Goal: Information Seeking & Learning: Learn about a topic

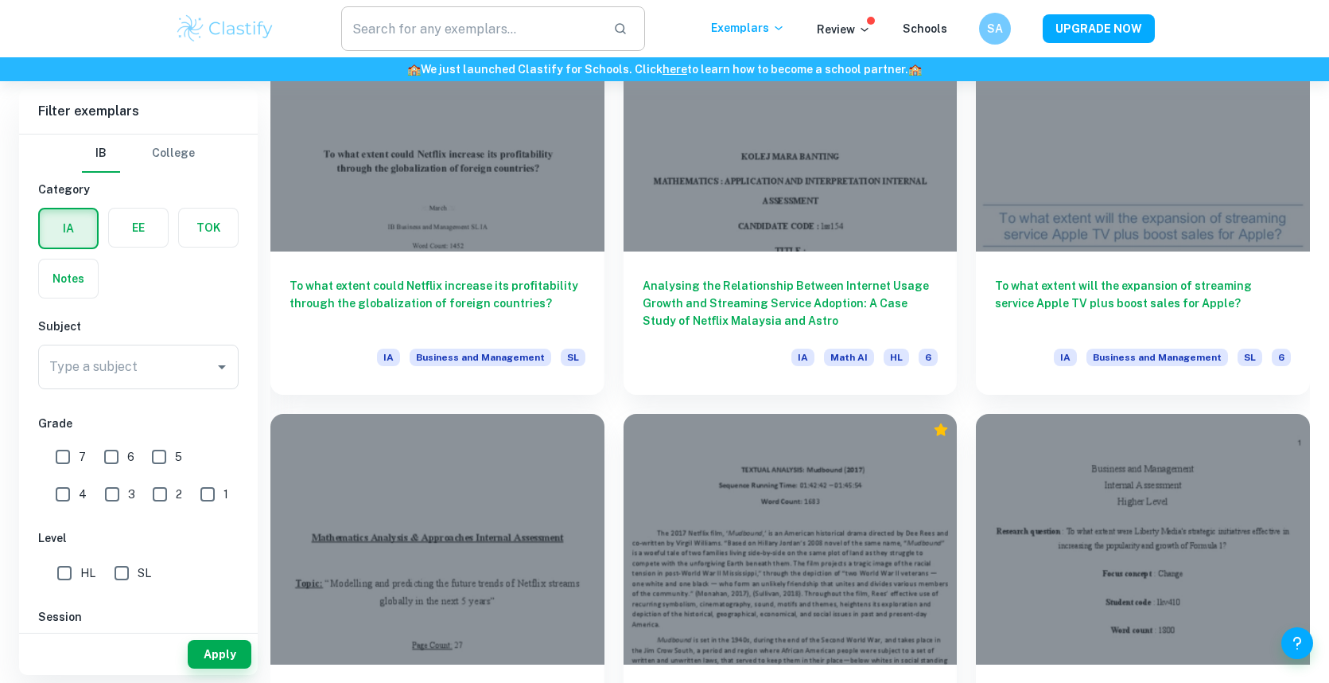
scroll to position [1793, 0]
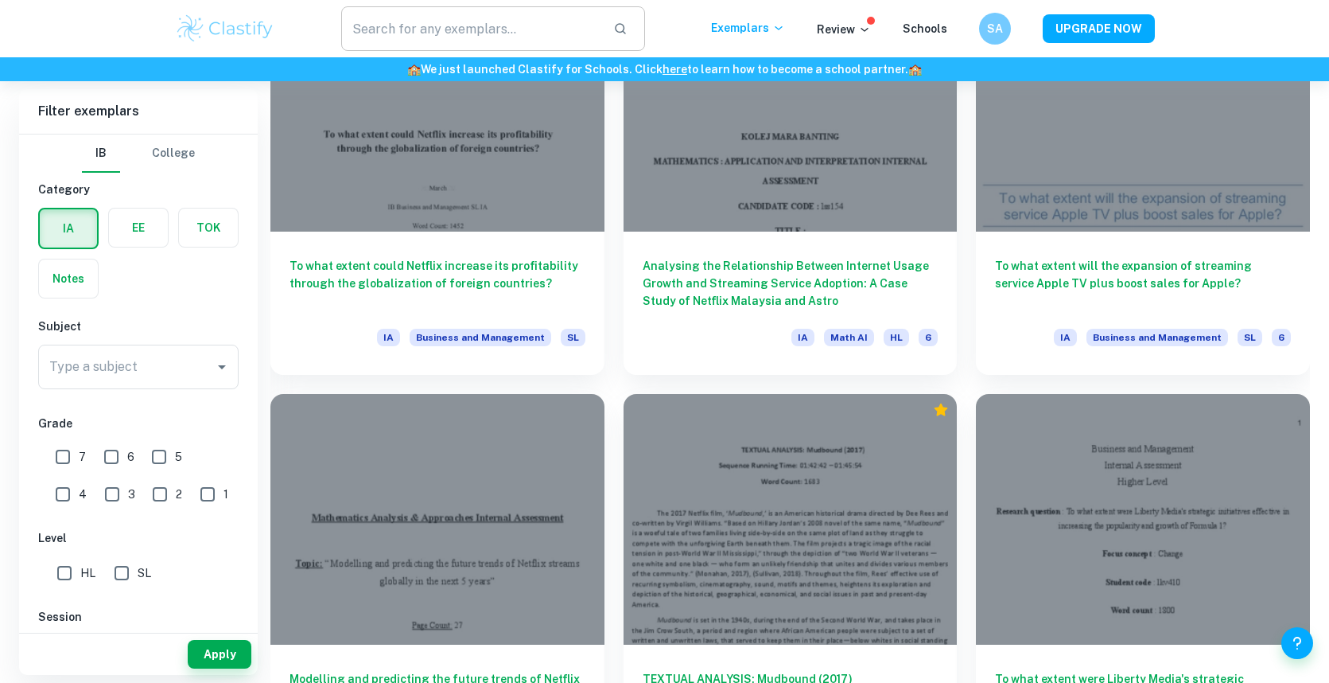
click at [514, 41] on input "text" at bounding box center [471, 28] width 260 height 45
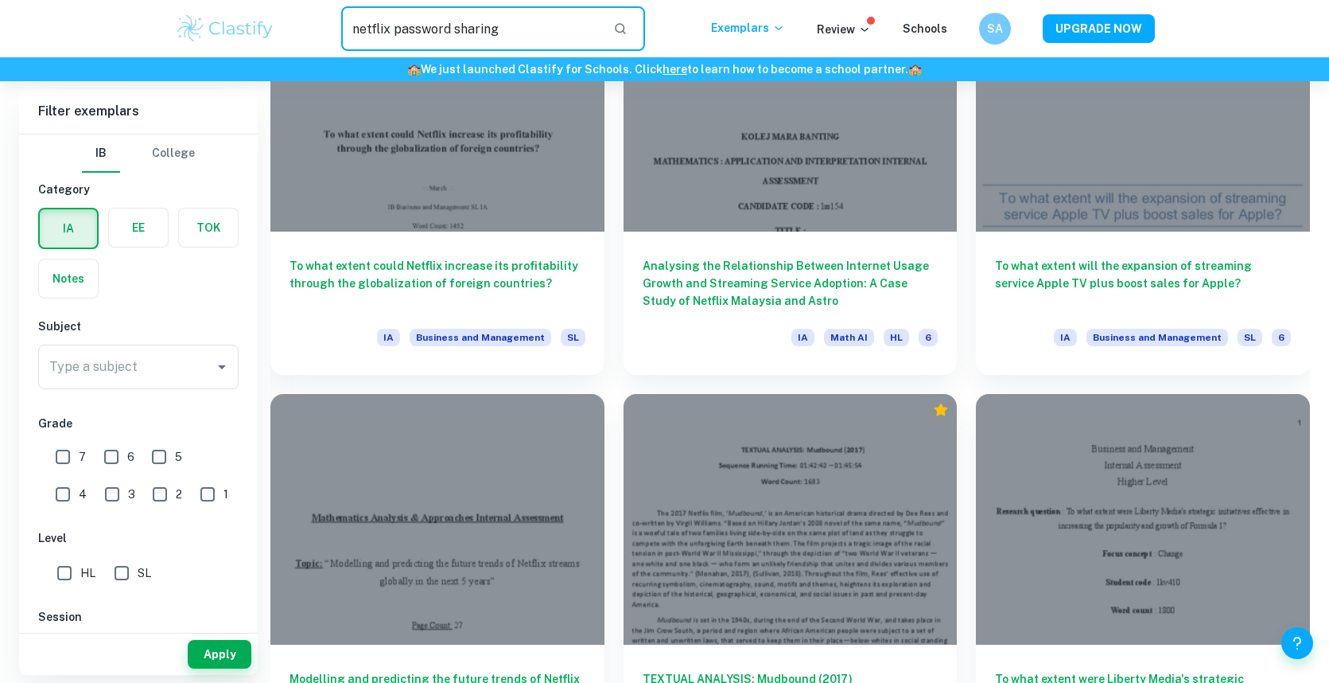
type input "netflix password sharing"
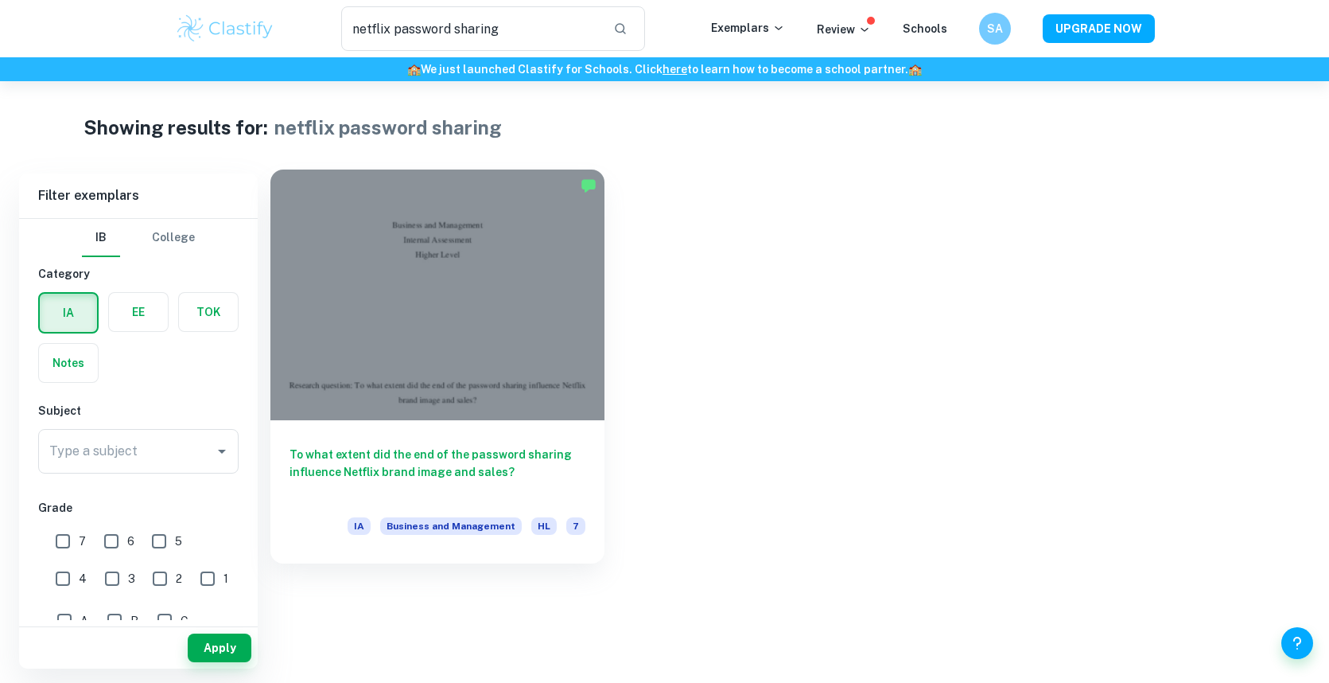
click at [453, 368] on div at bounding box center [438, 294] width 334 height 251
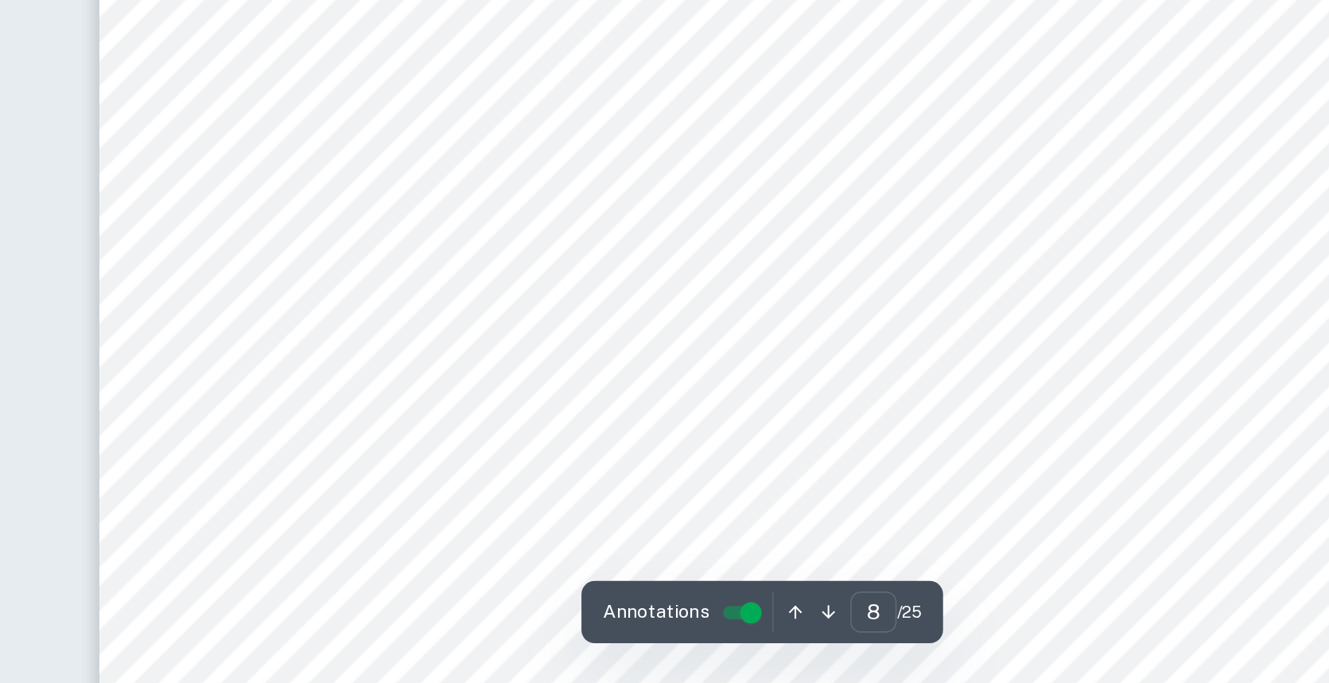
scroll to position [8476, 0]
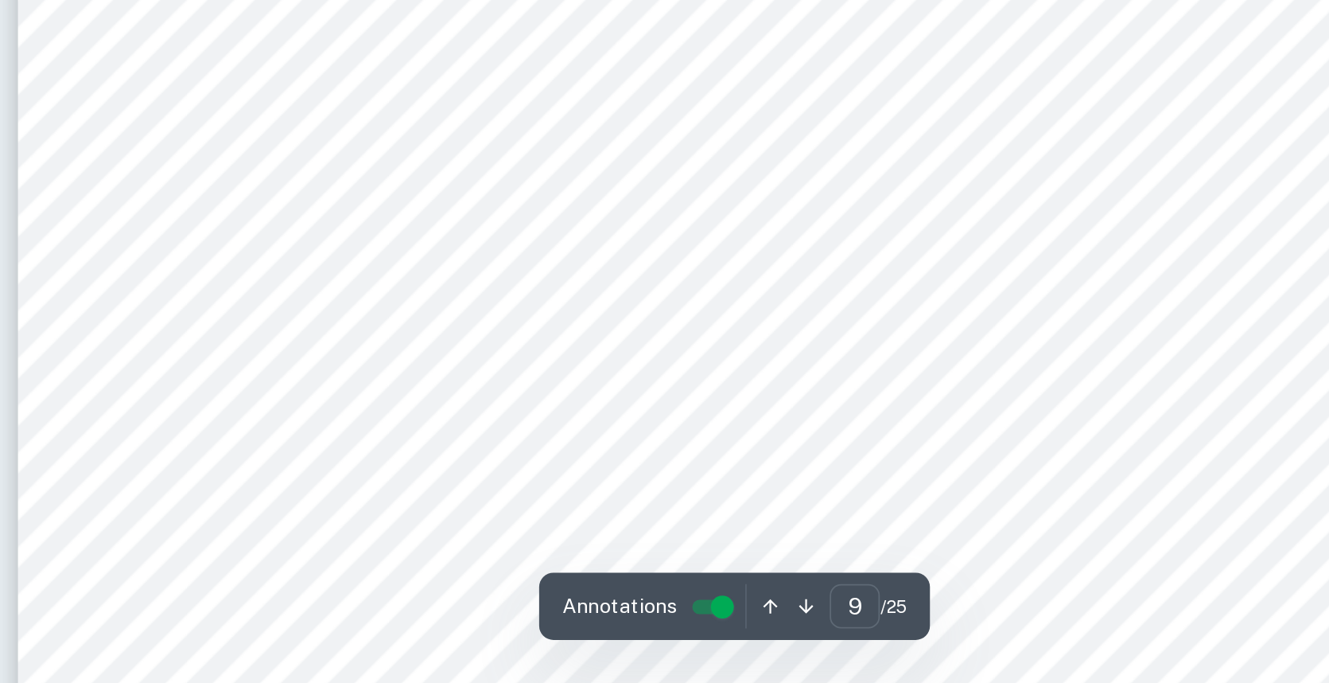
scroll to position [9293, 0]
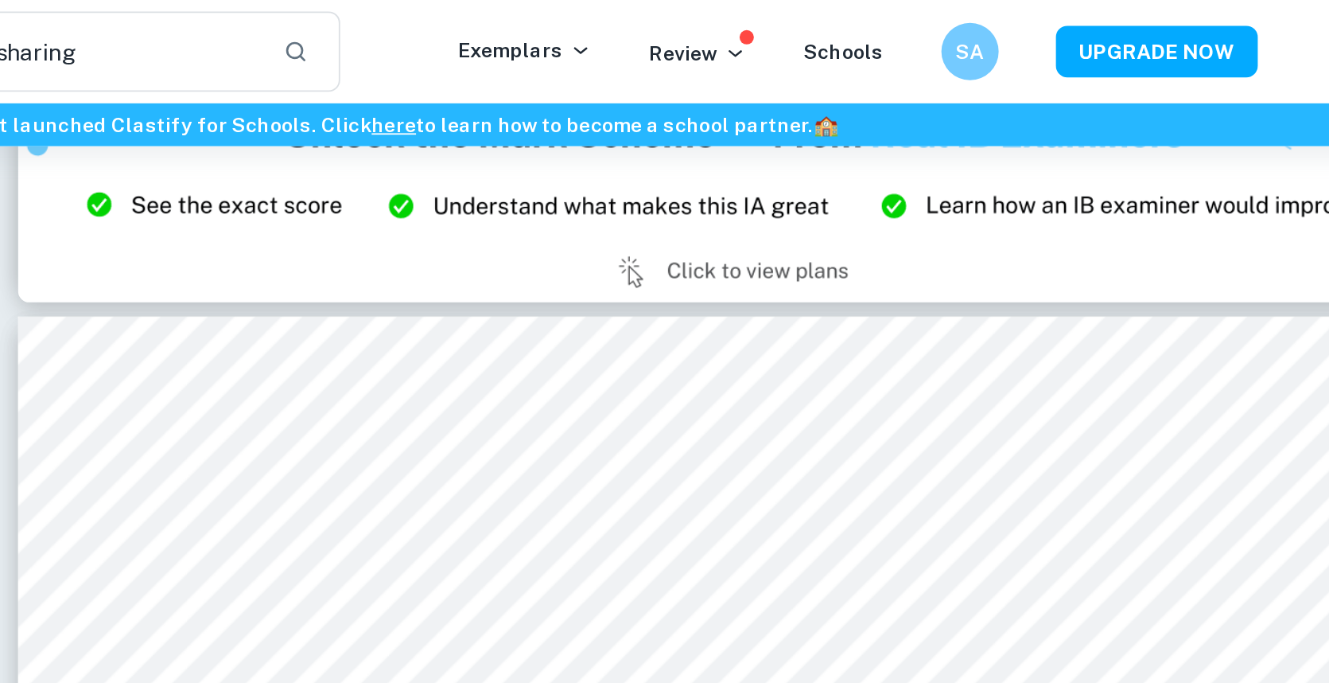
type input "8"
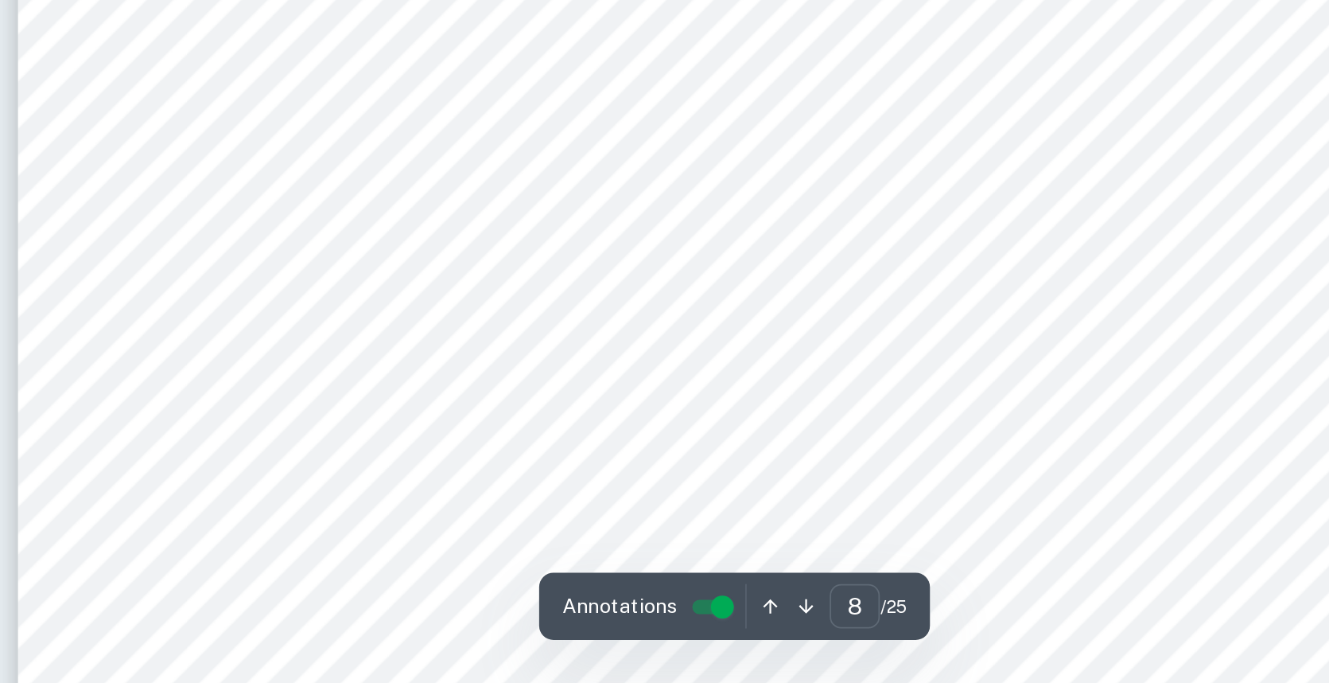
scroll to position [8647, 0]
